Goal: Transaction & Acquisition: Purchase product/service

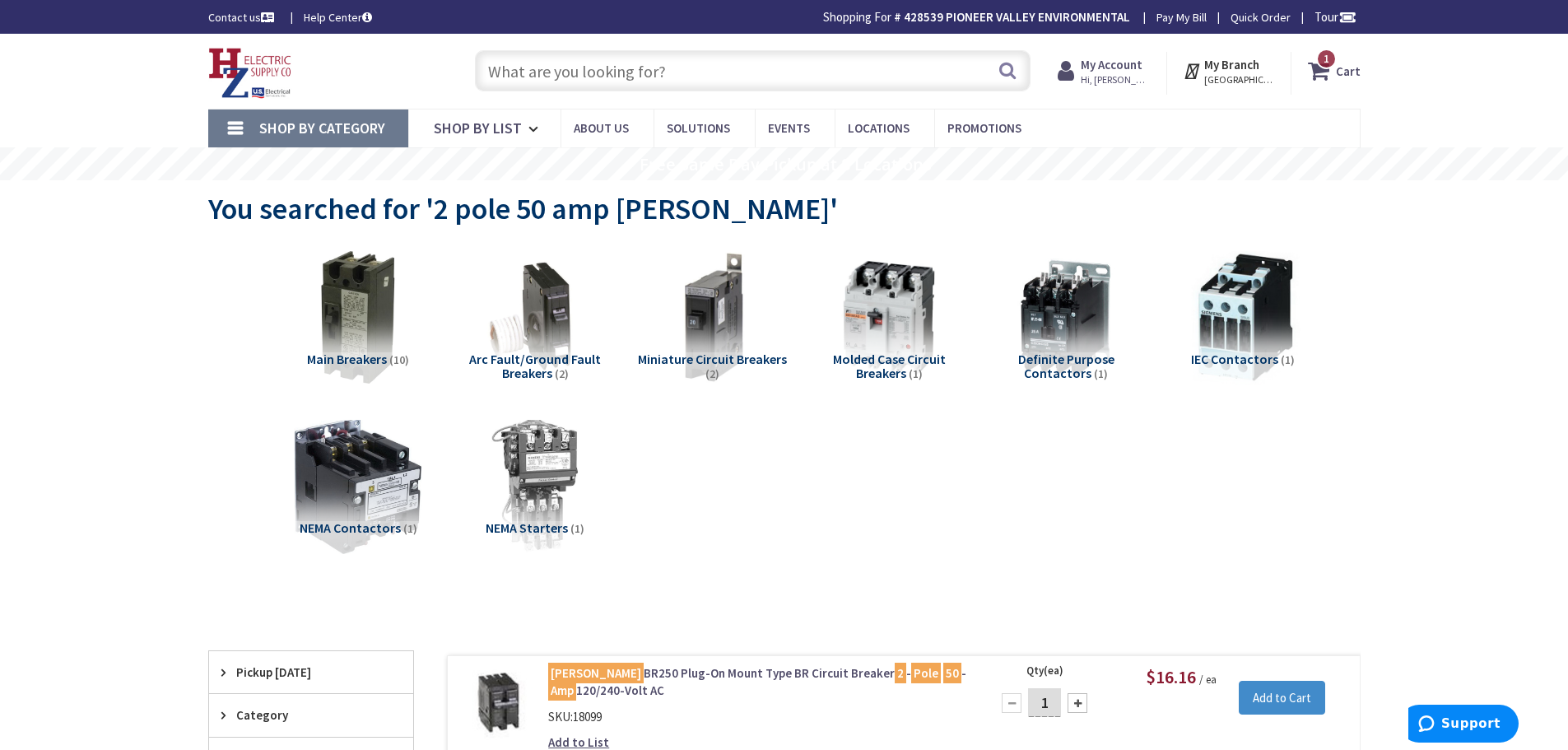
click at [640, 63] on input "text" at bounding box center [753, 71] width 555 height 41
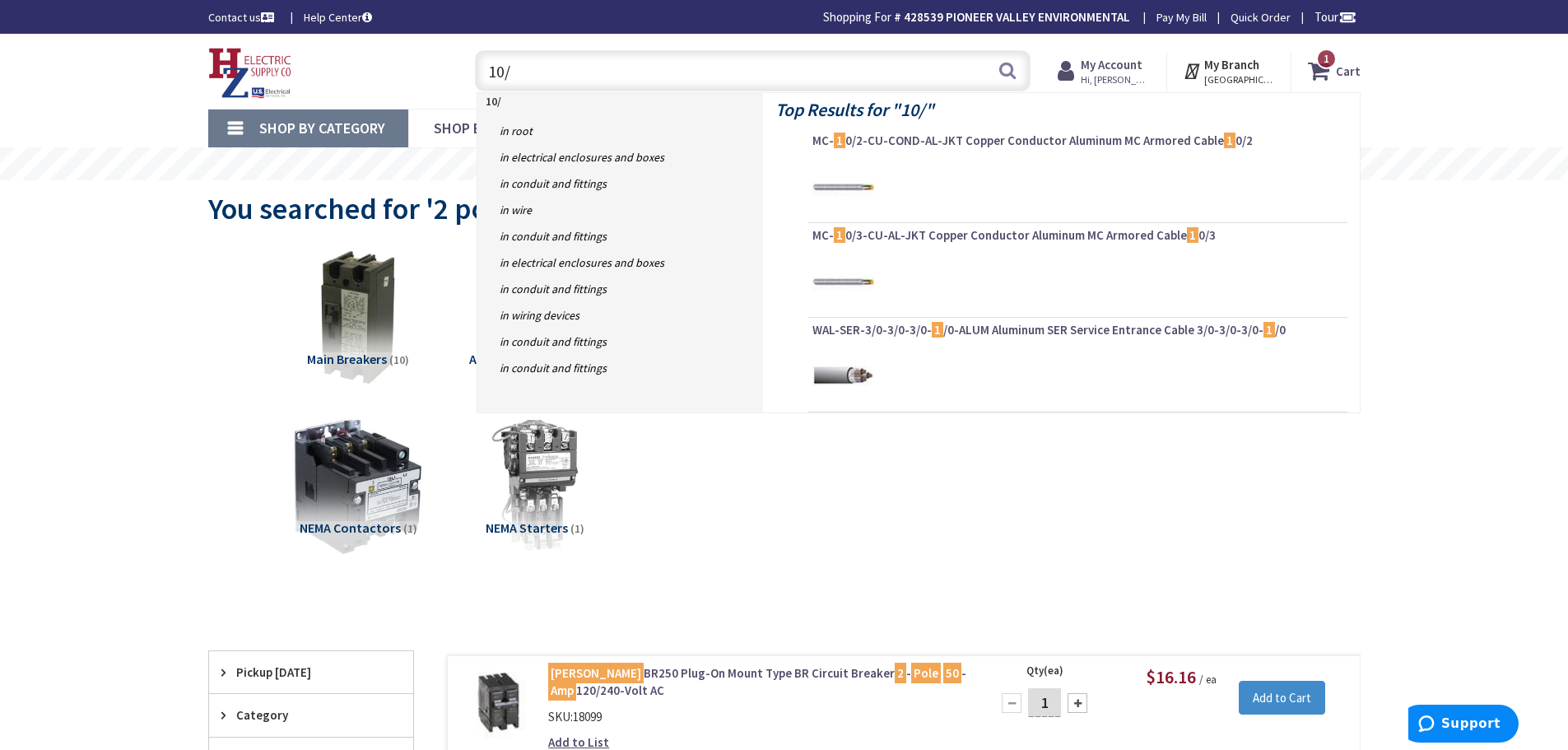
type input "10/2"
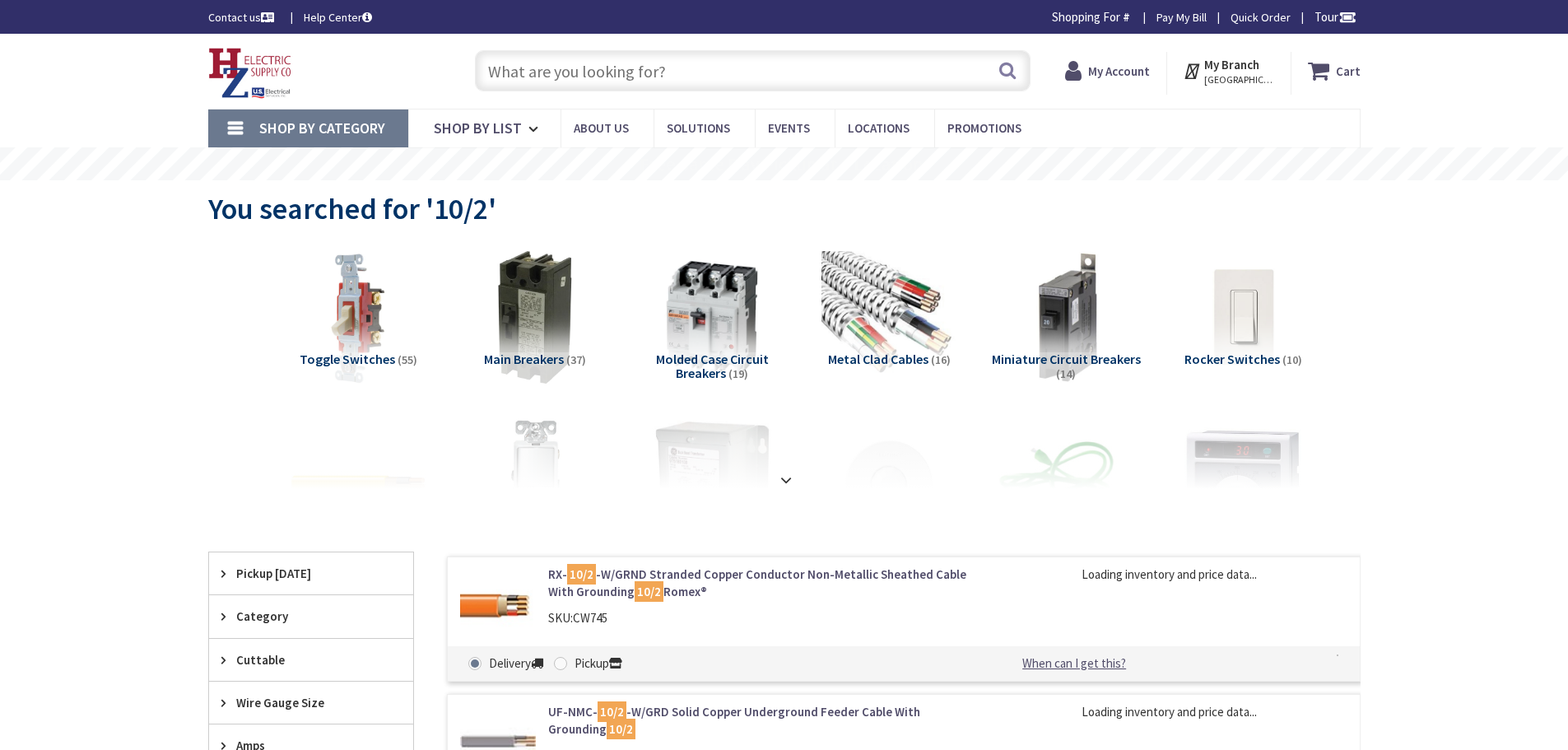
type input "[STREET_ADDRESS][US_STATE]"
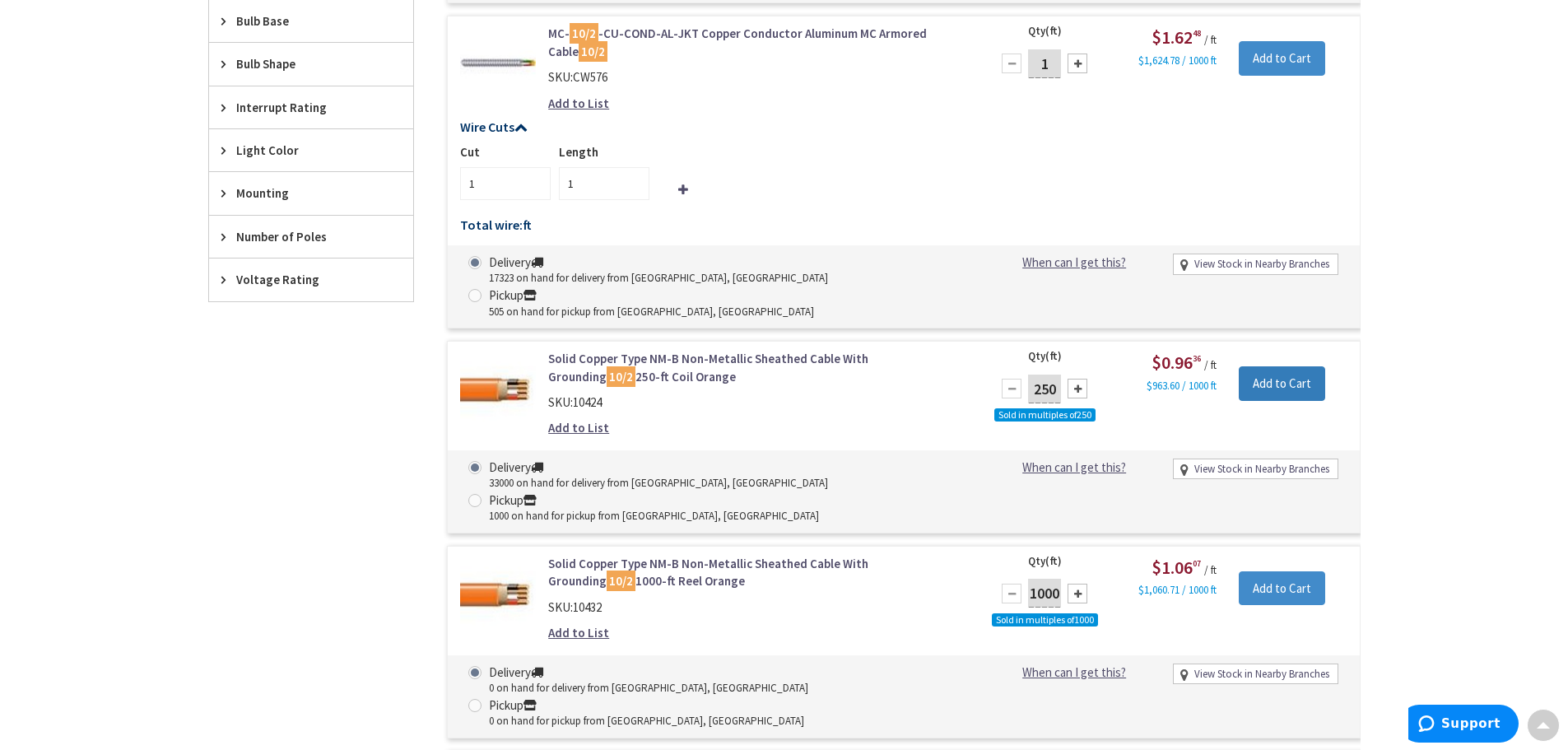
click at [1303, 366] on input "Add to Cart" at bounding box center [1282, 384] width 87 height 35
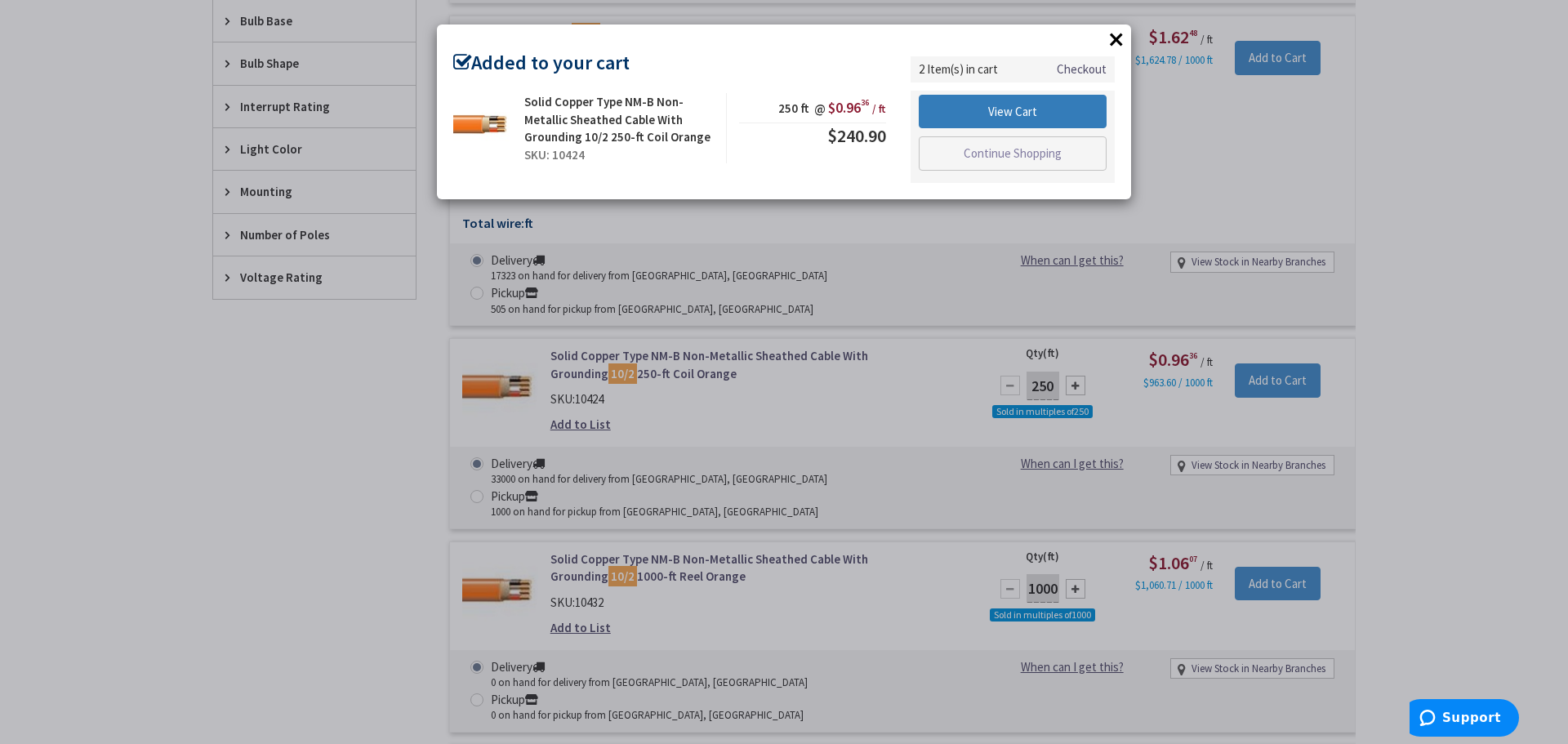
click at [1011, 105] on link "View Cart" at bounding box center [1012, 111] width 188 height 35
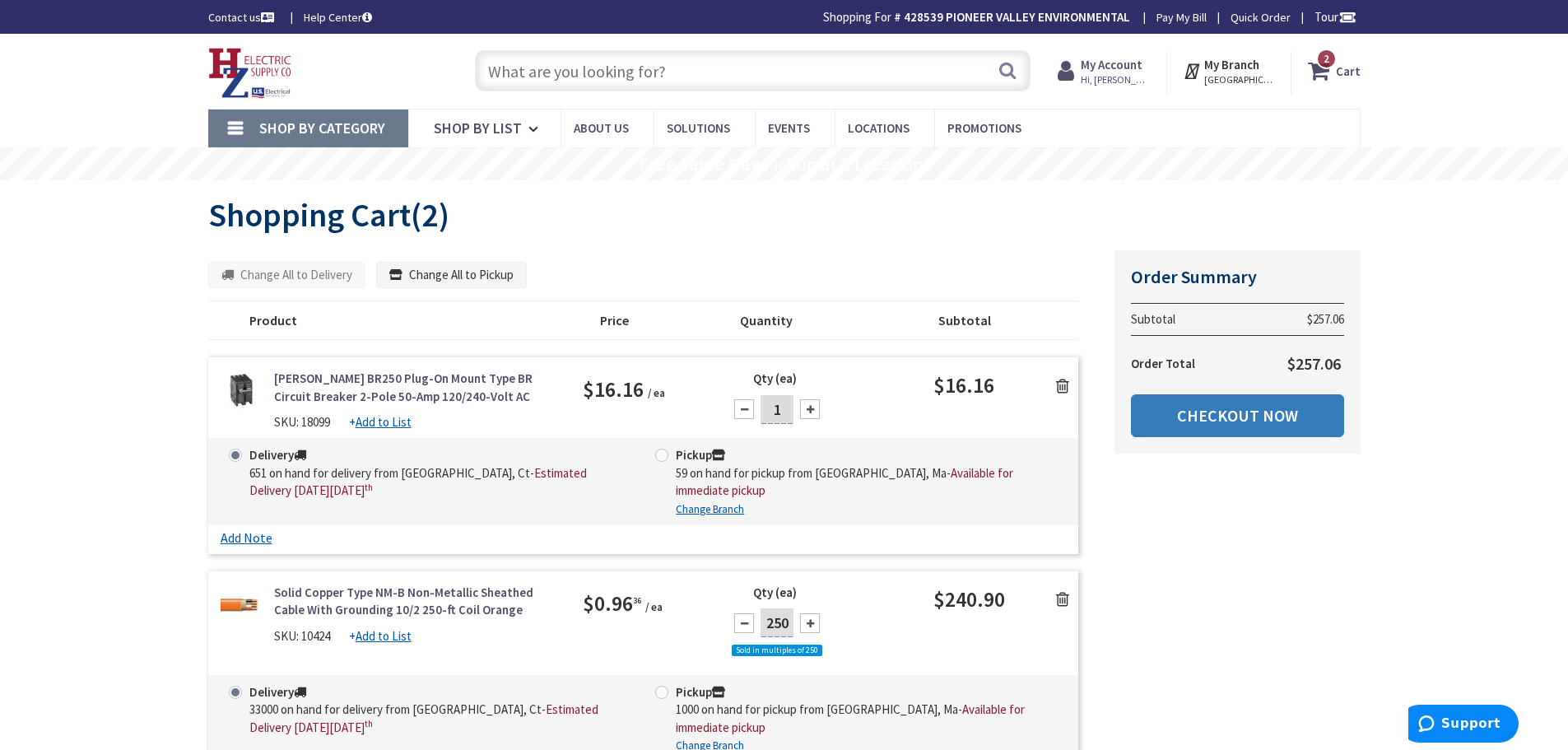
click at [1258, 416] on link "Checkout Now" at bounding box center [1237, 416] width 213 height 43
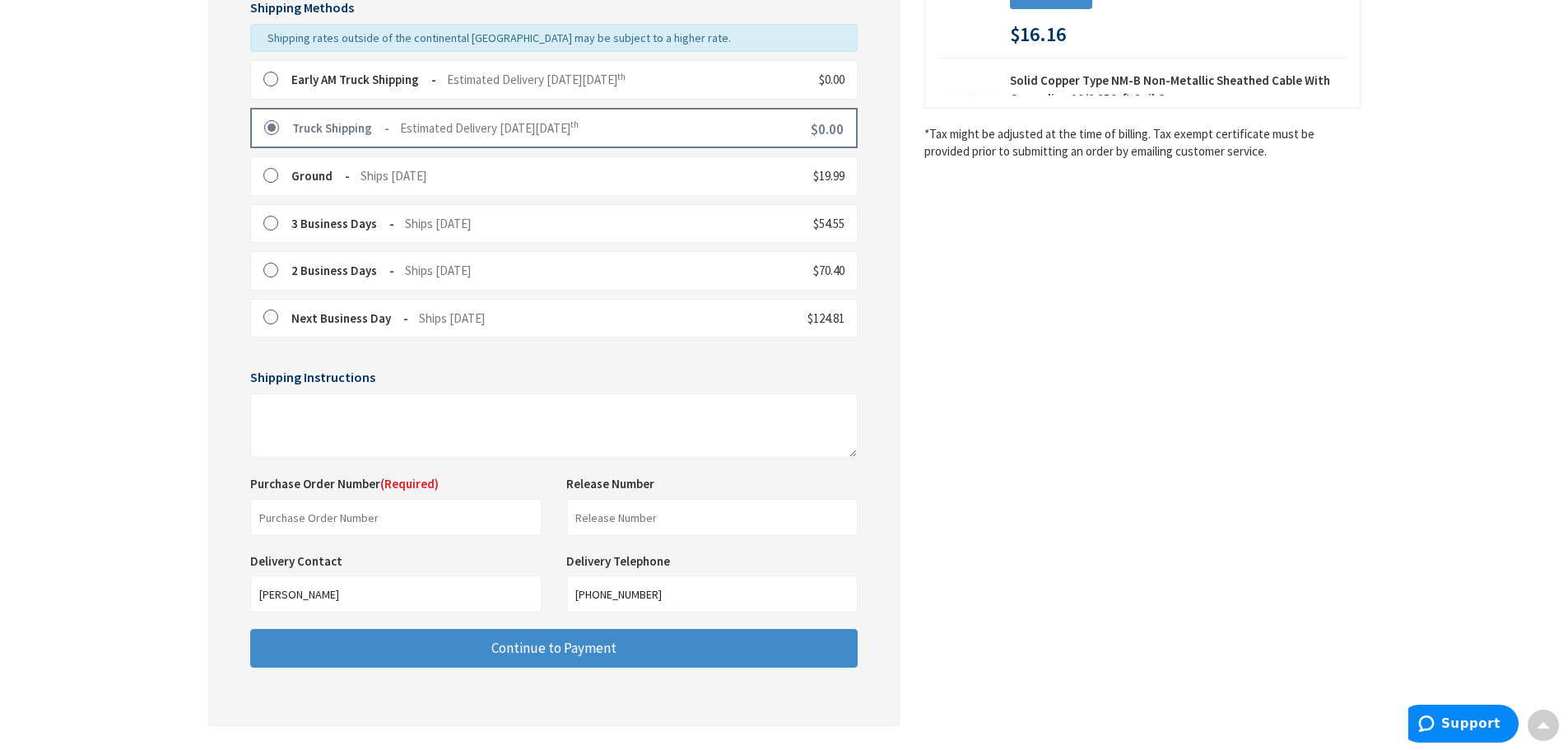
scroll to position [412, 0]
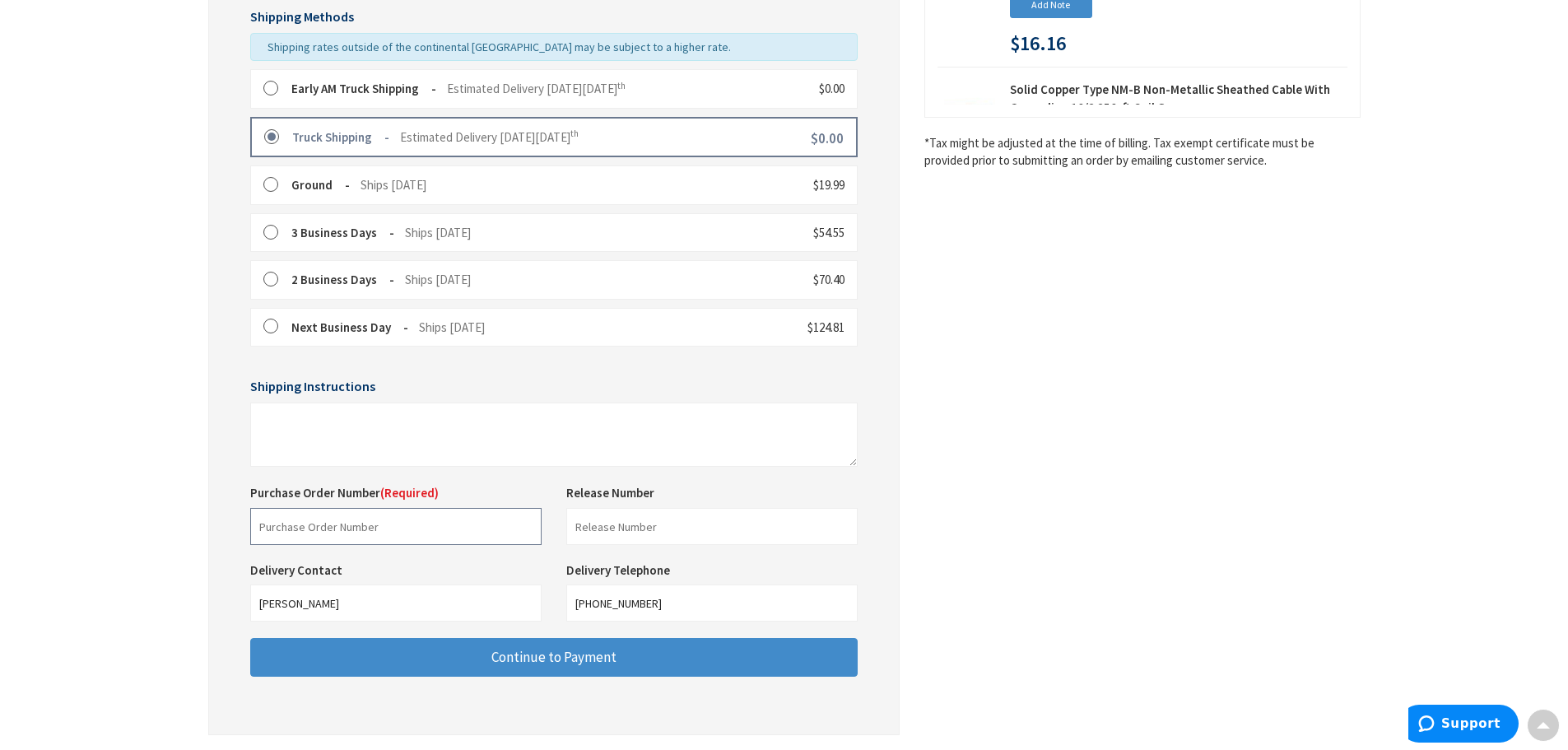
click at [395, 536] on input "text" at bounding box center [395, 526] width 292 height 37
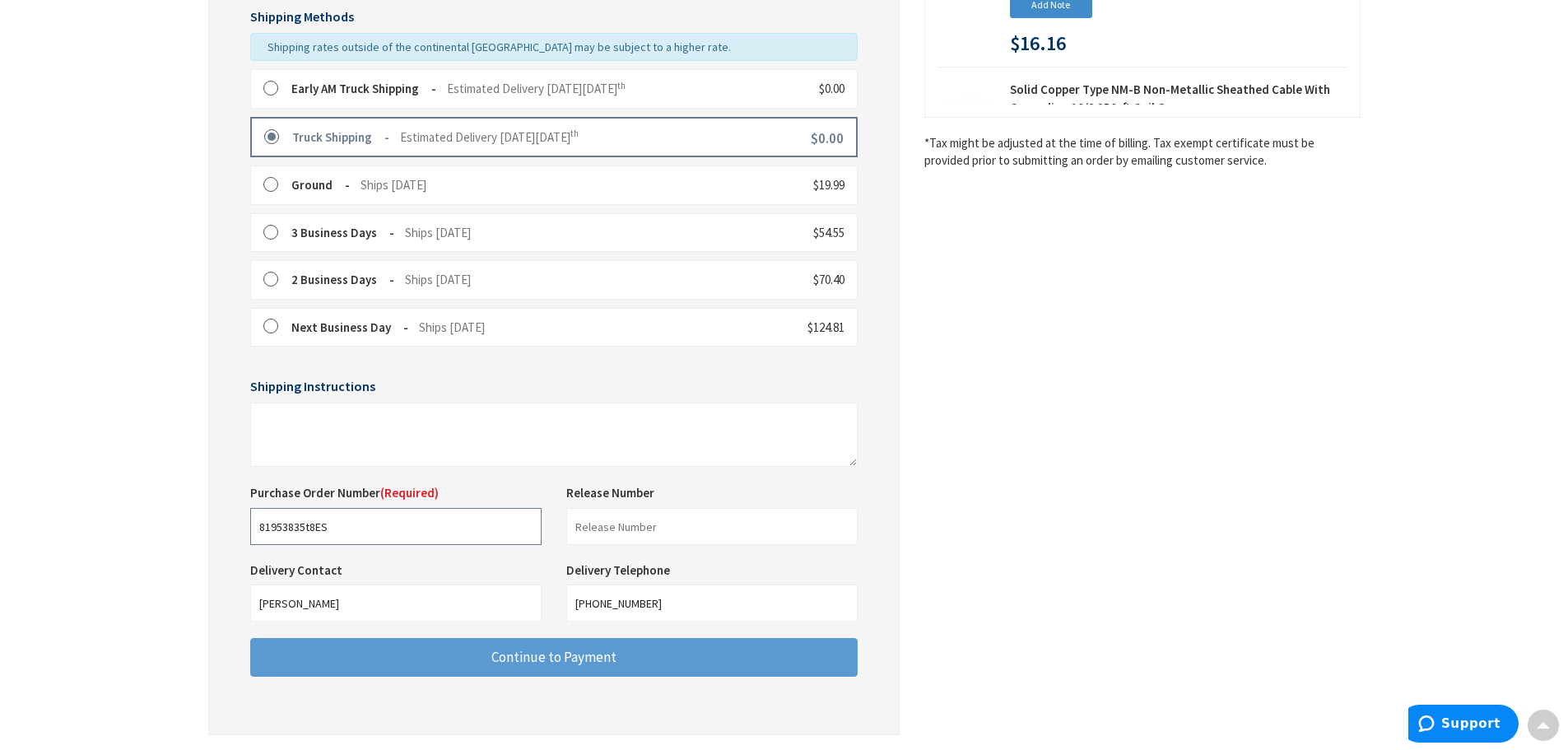
type input "81953835t8ES"
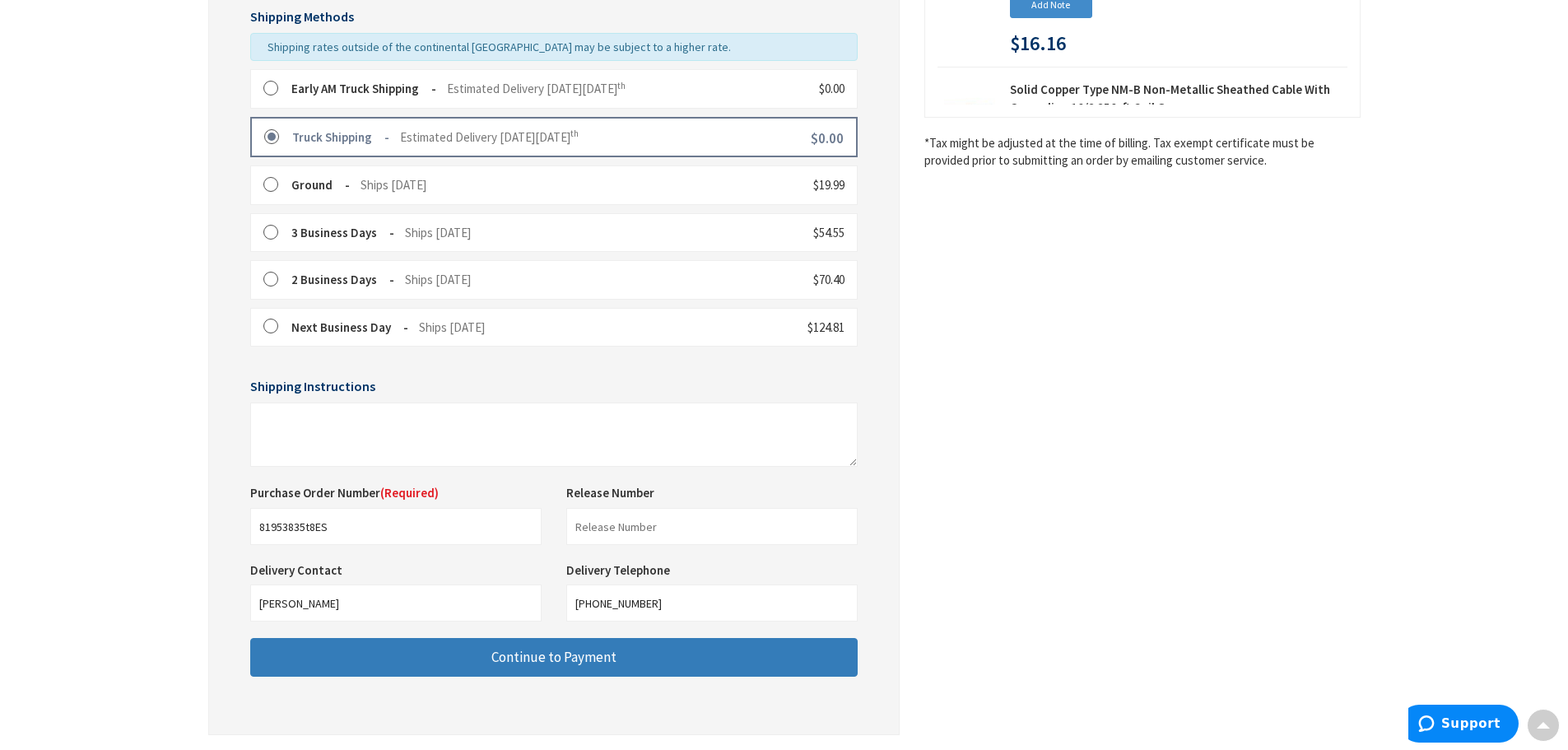
click at [627, 663] on button "Continue to Payment" at bounding box center [554, 656] width 607 height 38
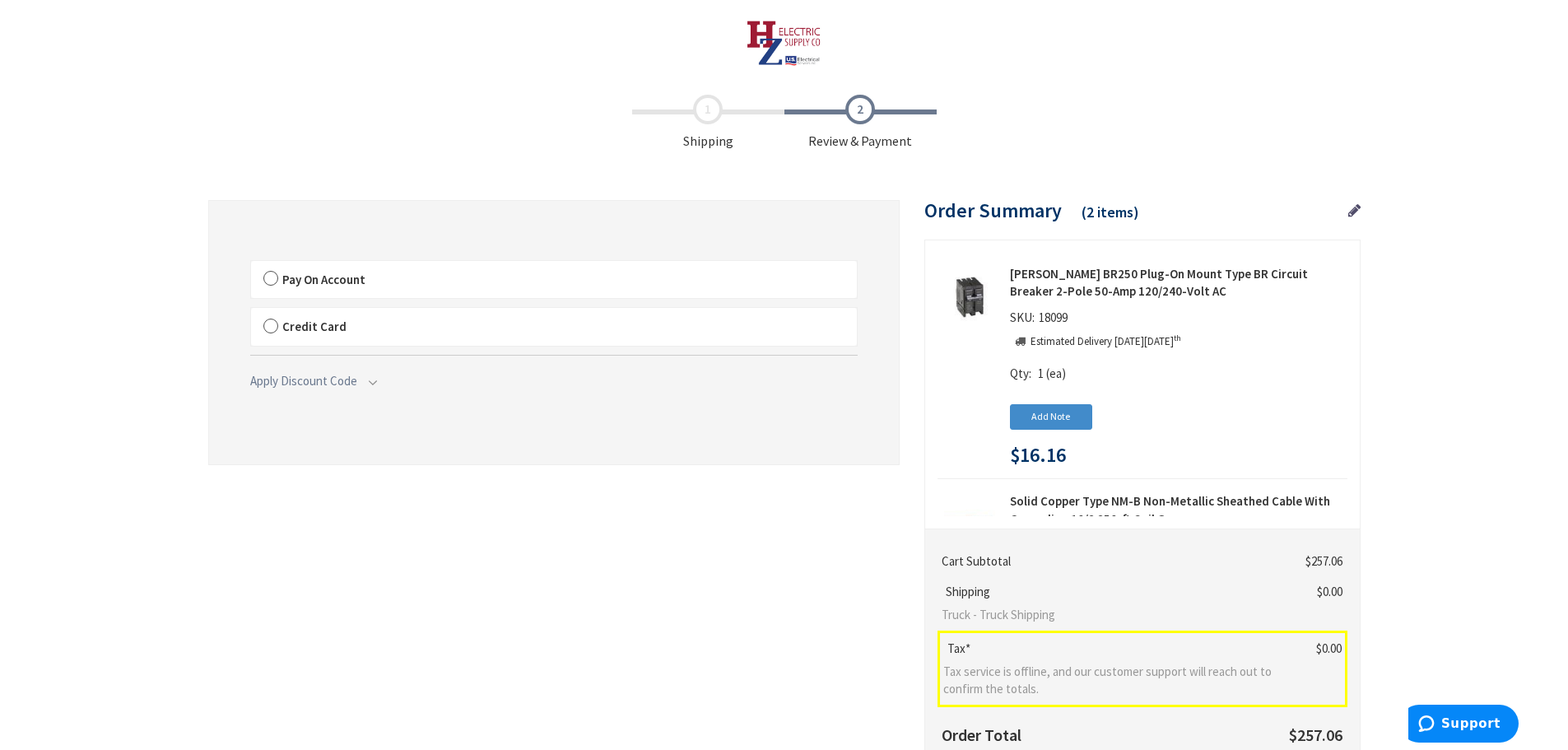
click at [273, 275] on label "Pay On Account" at bounding box center [554, 280] width 605 height 38
click at [251, 264] on input "Pay On Account" at bounding box center [251, 264] width 0 height 0
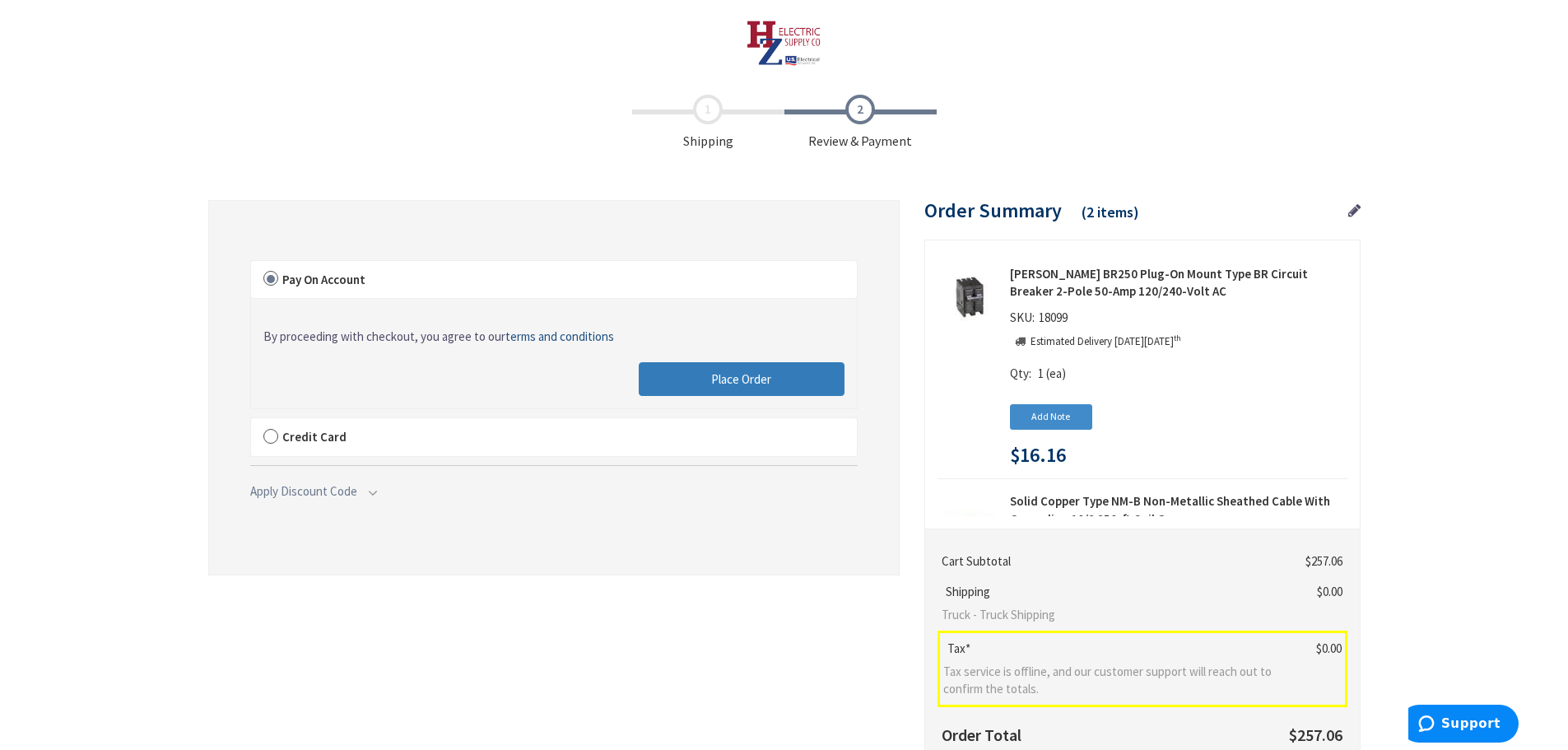
click at [662, 371] on button "Place Order" at bounding box center [741, 379] width 206 height 35
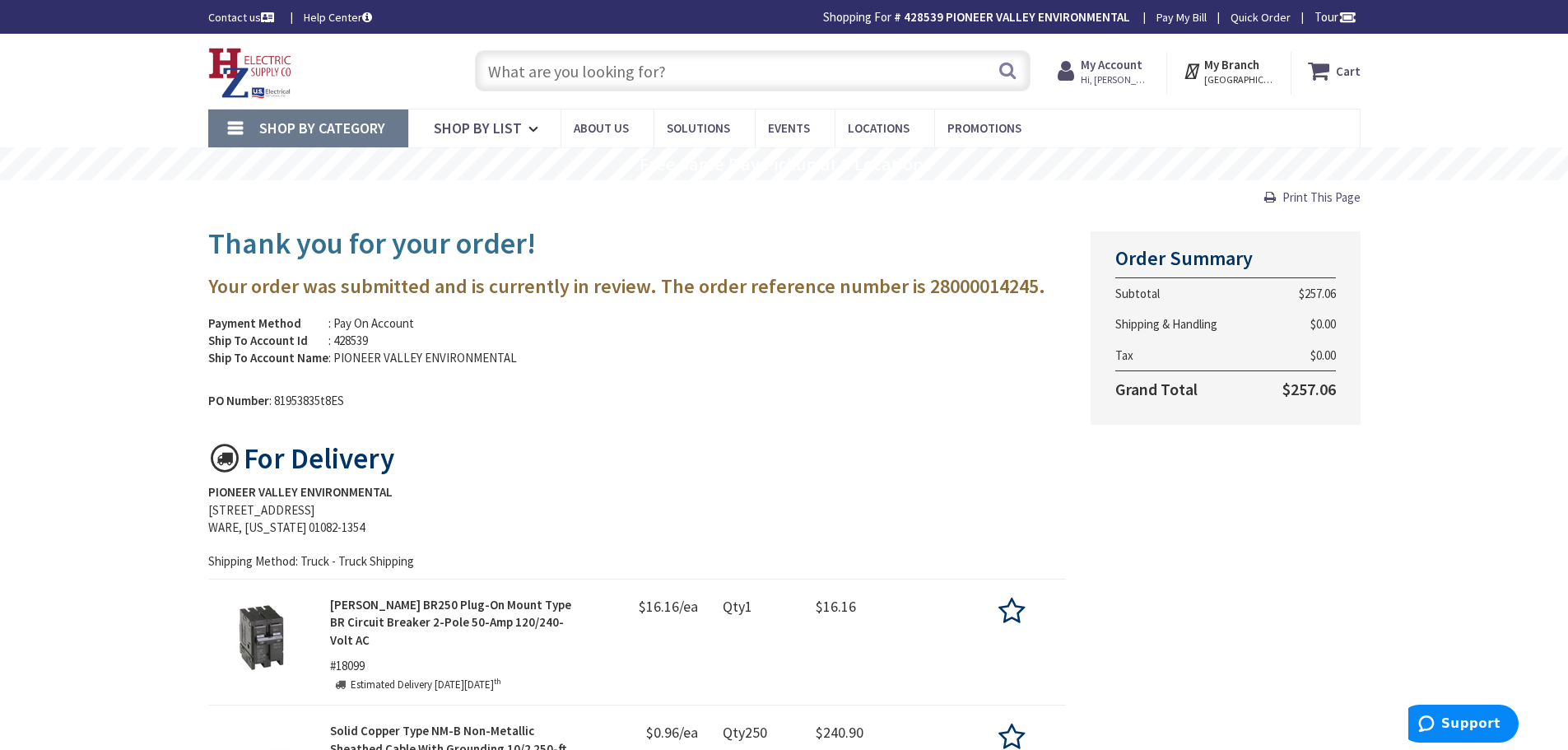
click at [254, 71] on img at bounding box center [250, 73] width 84 height 51
